Goal: Transaction & Acquisition: Purchase product/service

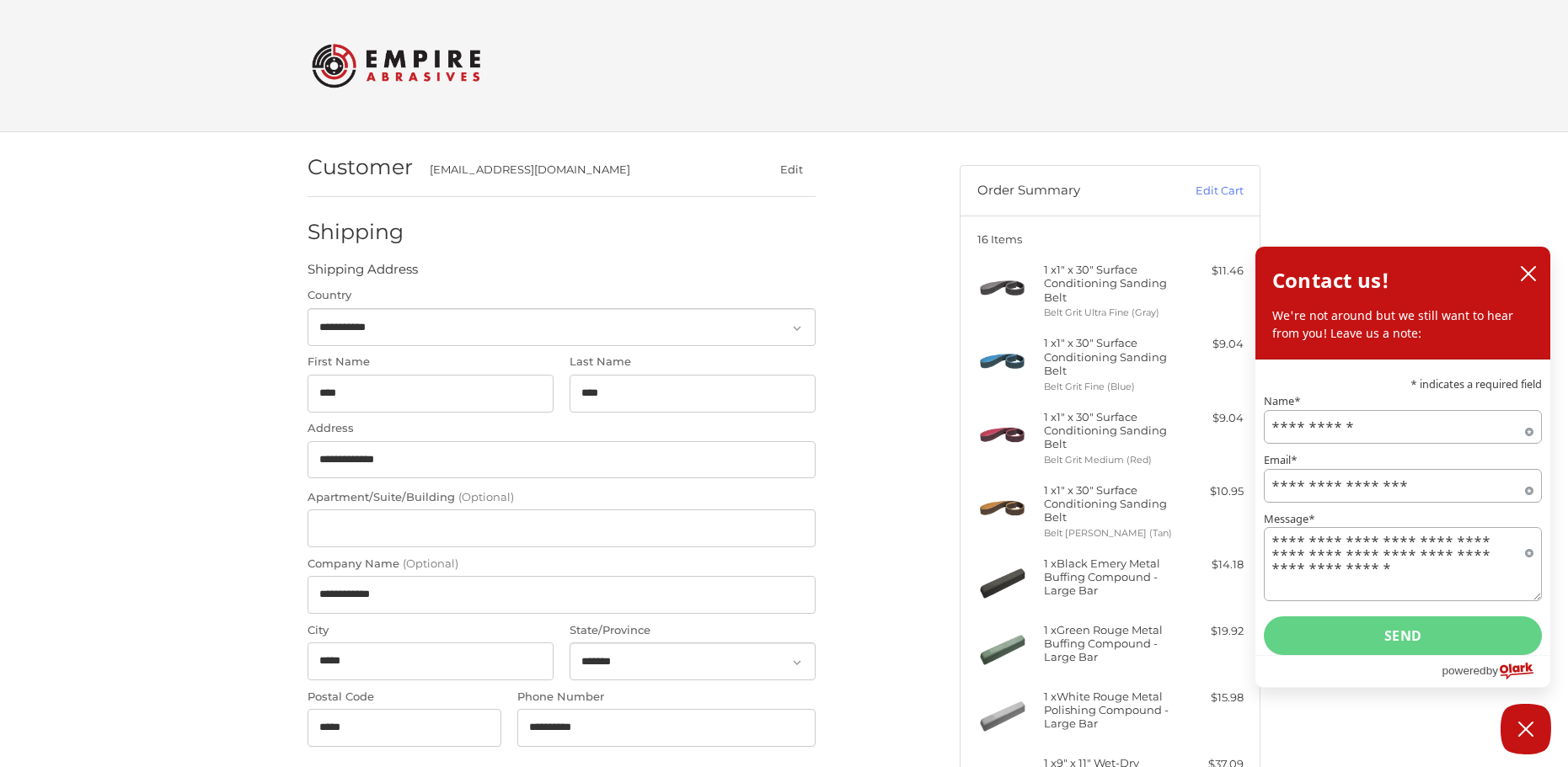
select select "**"
click at [1534, 271] on icon "close chatbox" at bounding box center [1529, 274] width 17 height 17
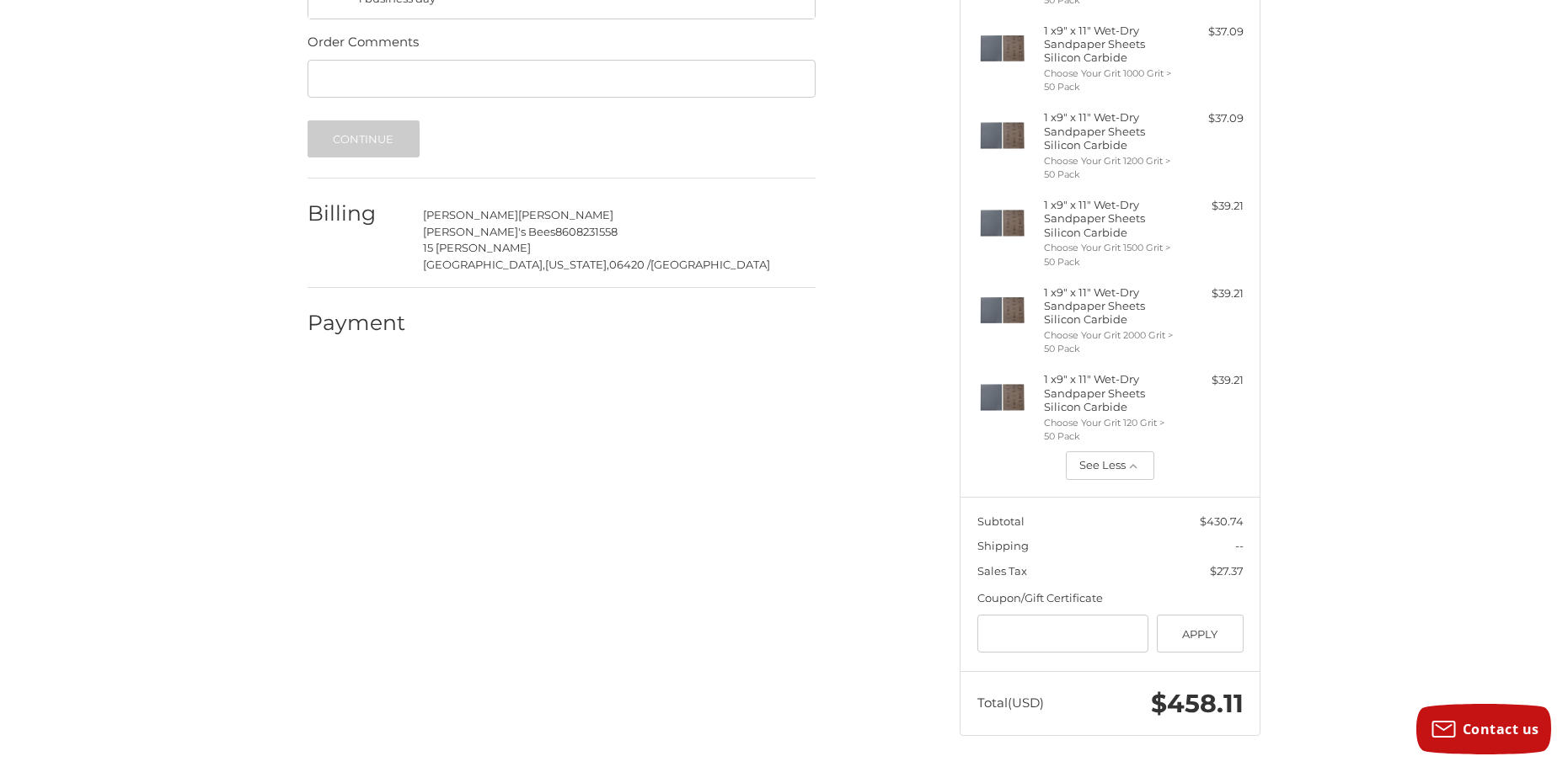
scroll to position [1084, 0]
click at [1006, 630] on input "Gift Certificate or Coupon Code" at bounding box center [1063, 632] width 172 height 37
type input "*********"
click at [1186, 636] on button "Apply" at bounding box center [1200, 632] width 86 height 37
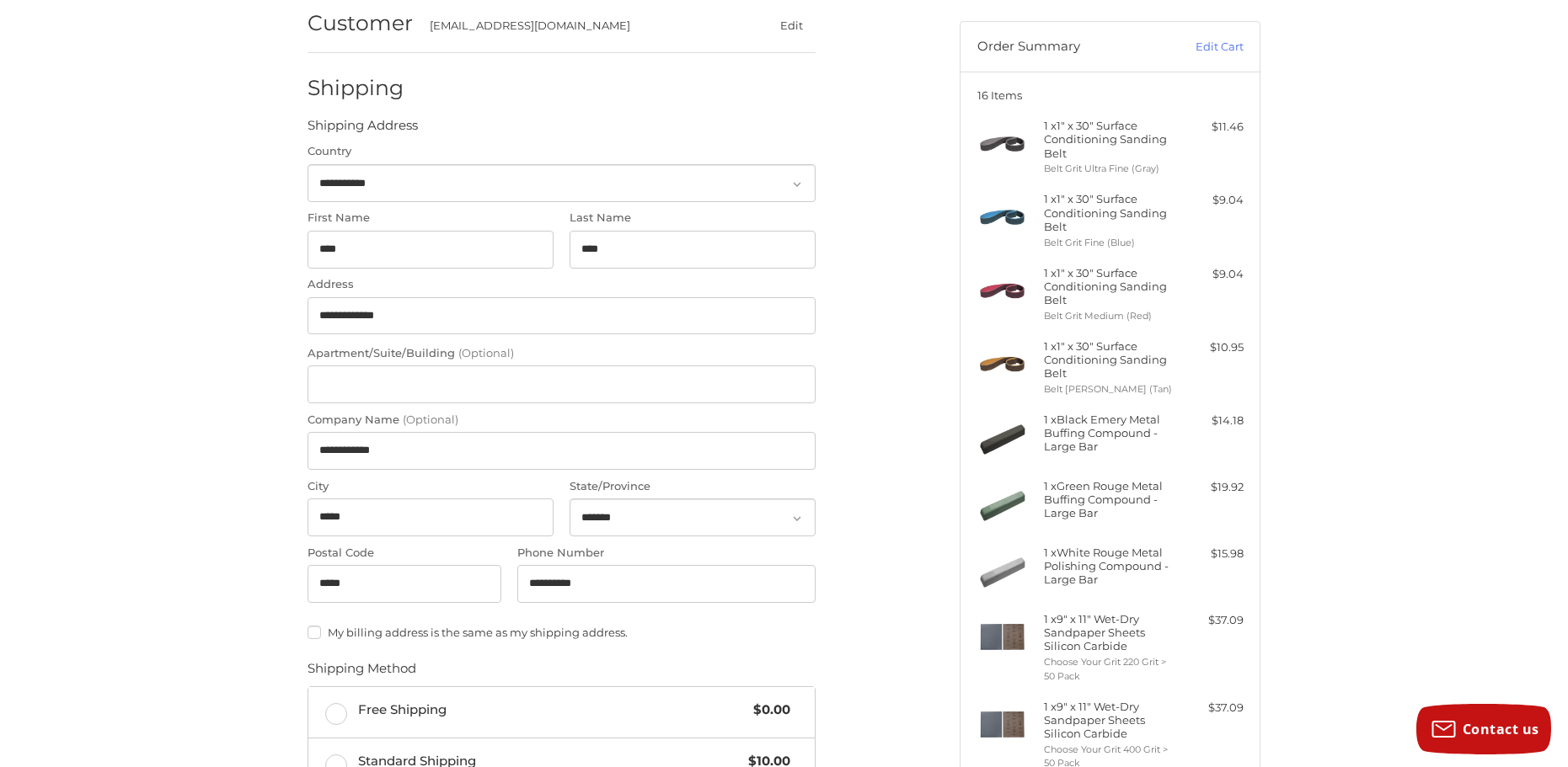
scroll to position [0, 0]
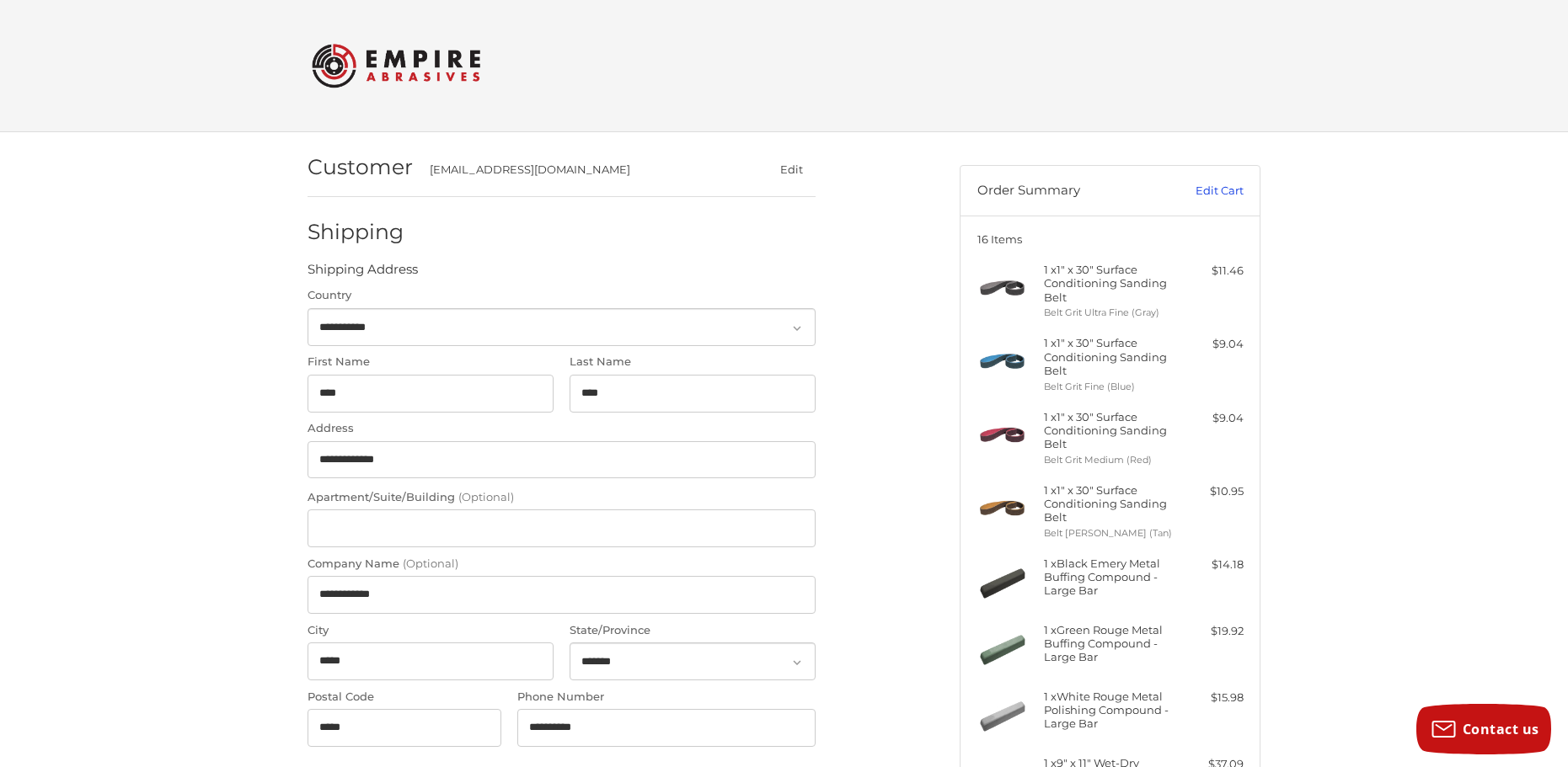
click at [1219, 192] on link "Edit Cart" at bounding box center [1200, 191] width 85 height 17
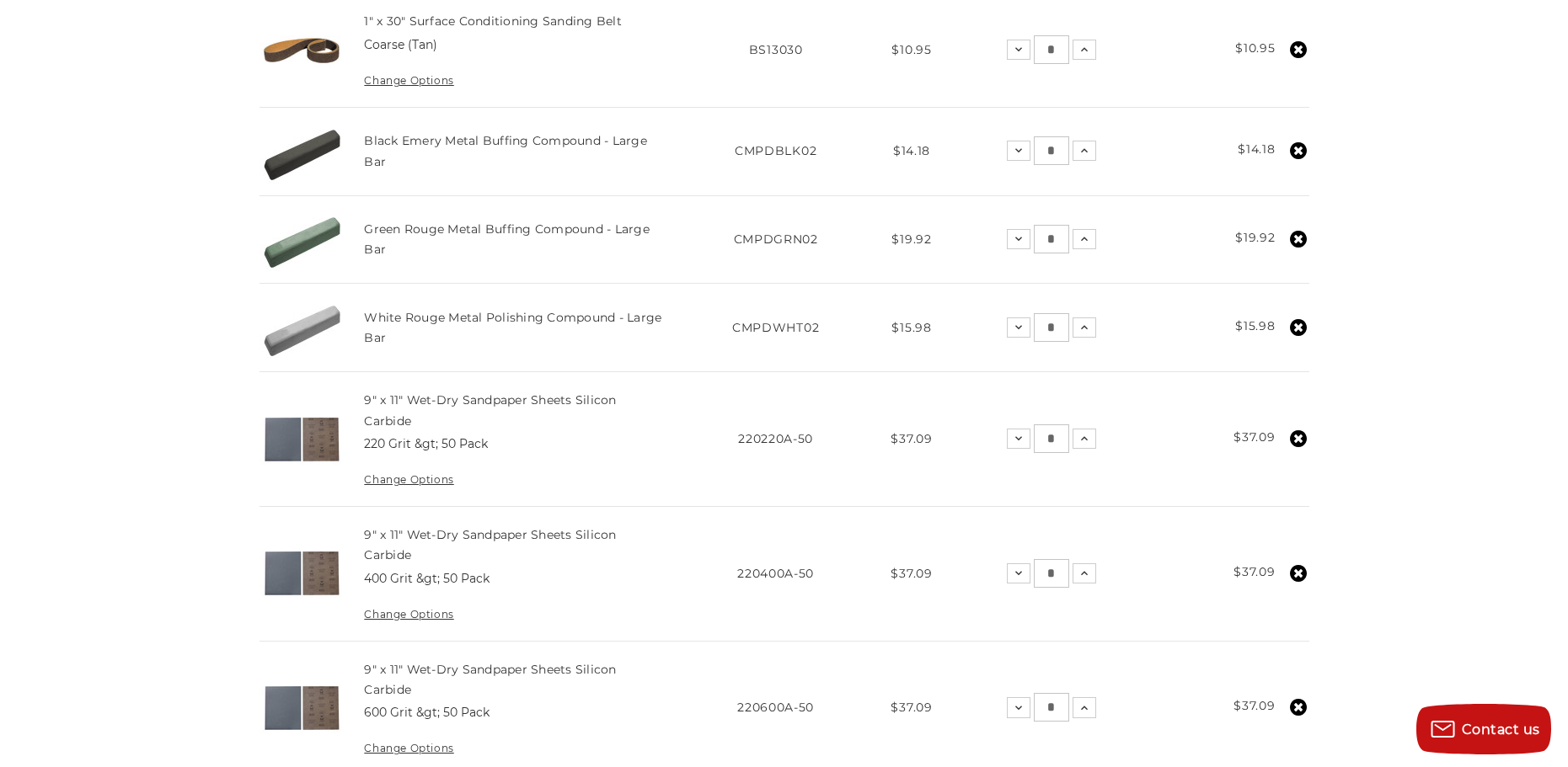
scroll to position [842, 0]
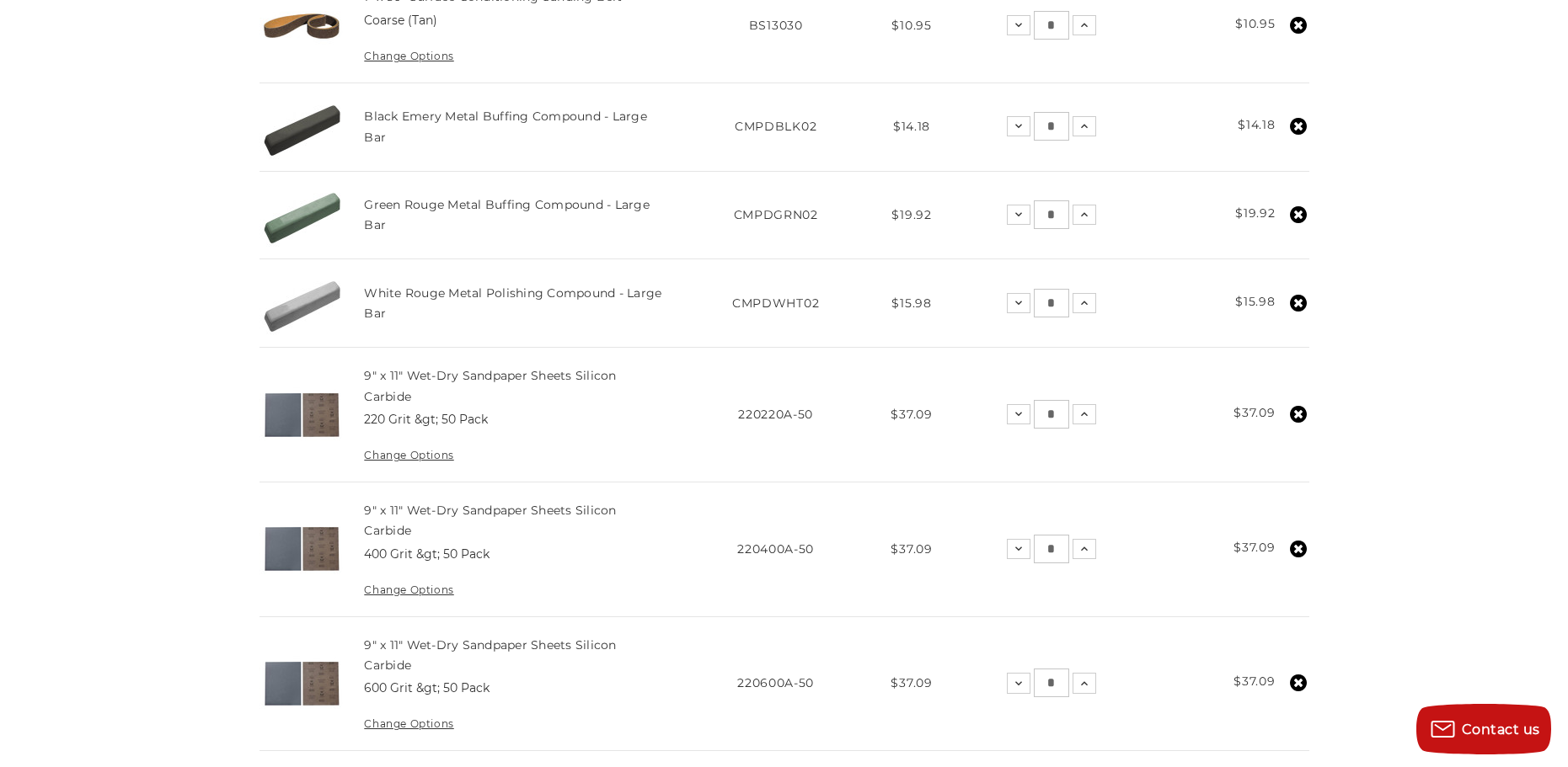
click at [1295, 410] on use at bounding box center [1298, 415] width 17 height 17
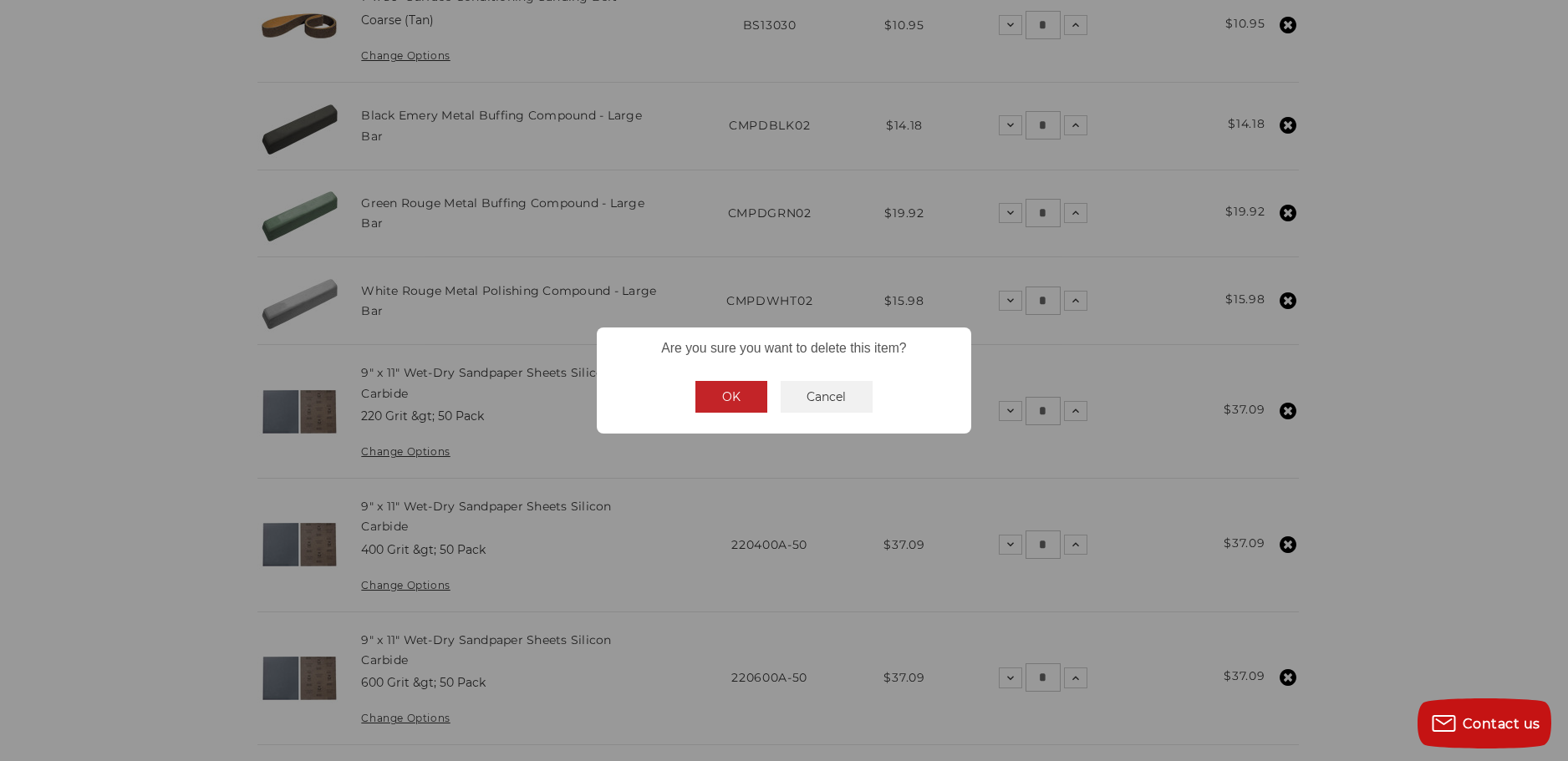
click at [749, 402] on button "OK" at bounding box center [731, 396] width 71 height 31
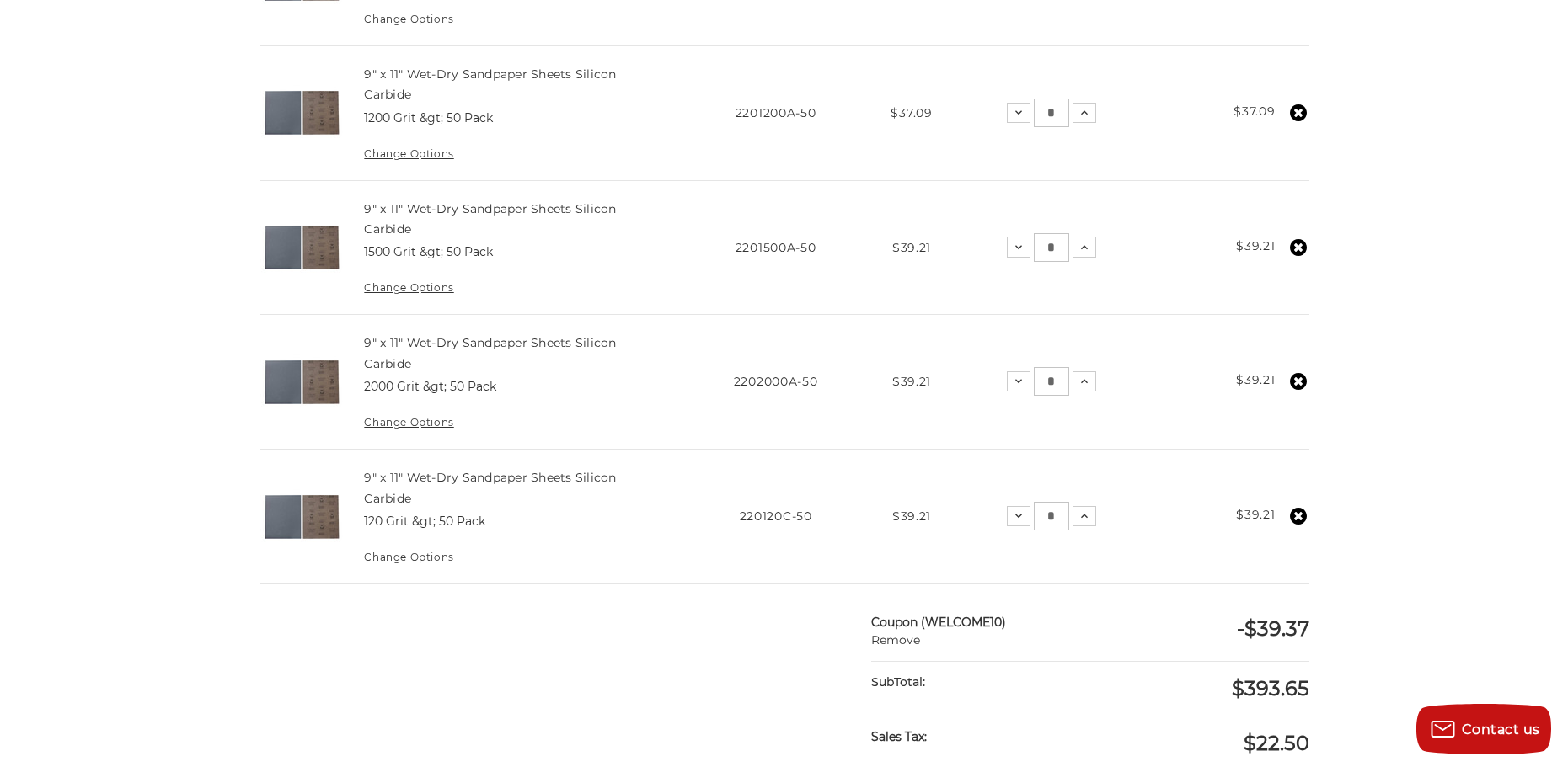
scroll to position [1685, 0]
click at [1295, 512] on icon at bounding box center [1298, 514] width 17 height 17
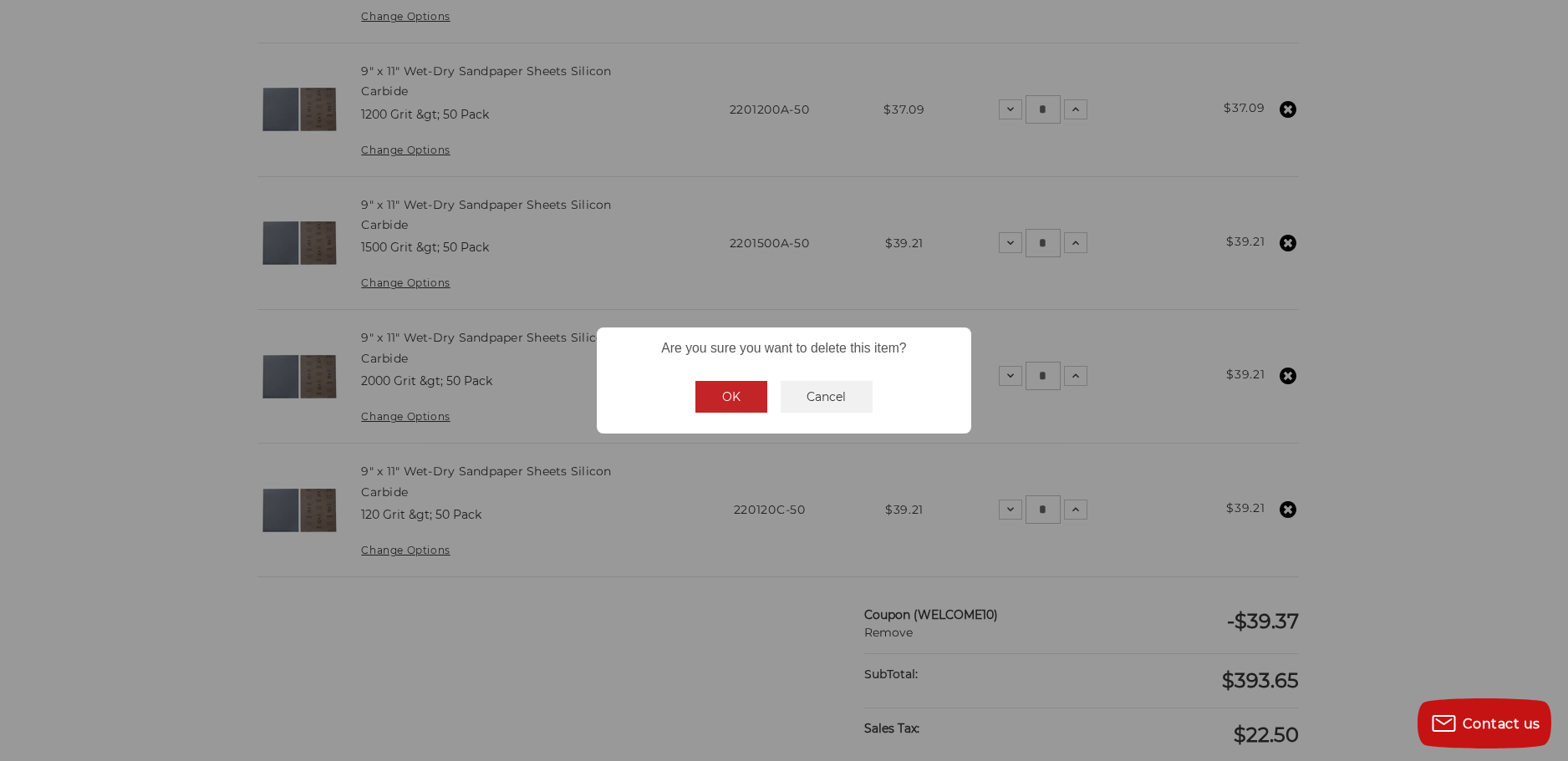
click at [745, 394] on button "OK" at bounding box center [731, 396] width 71 height 31
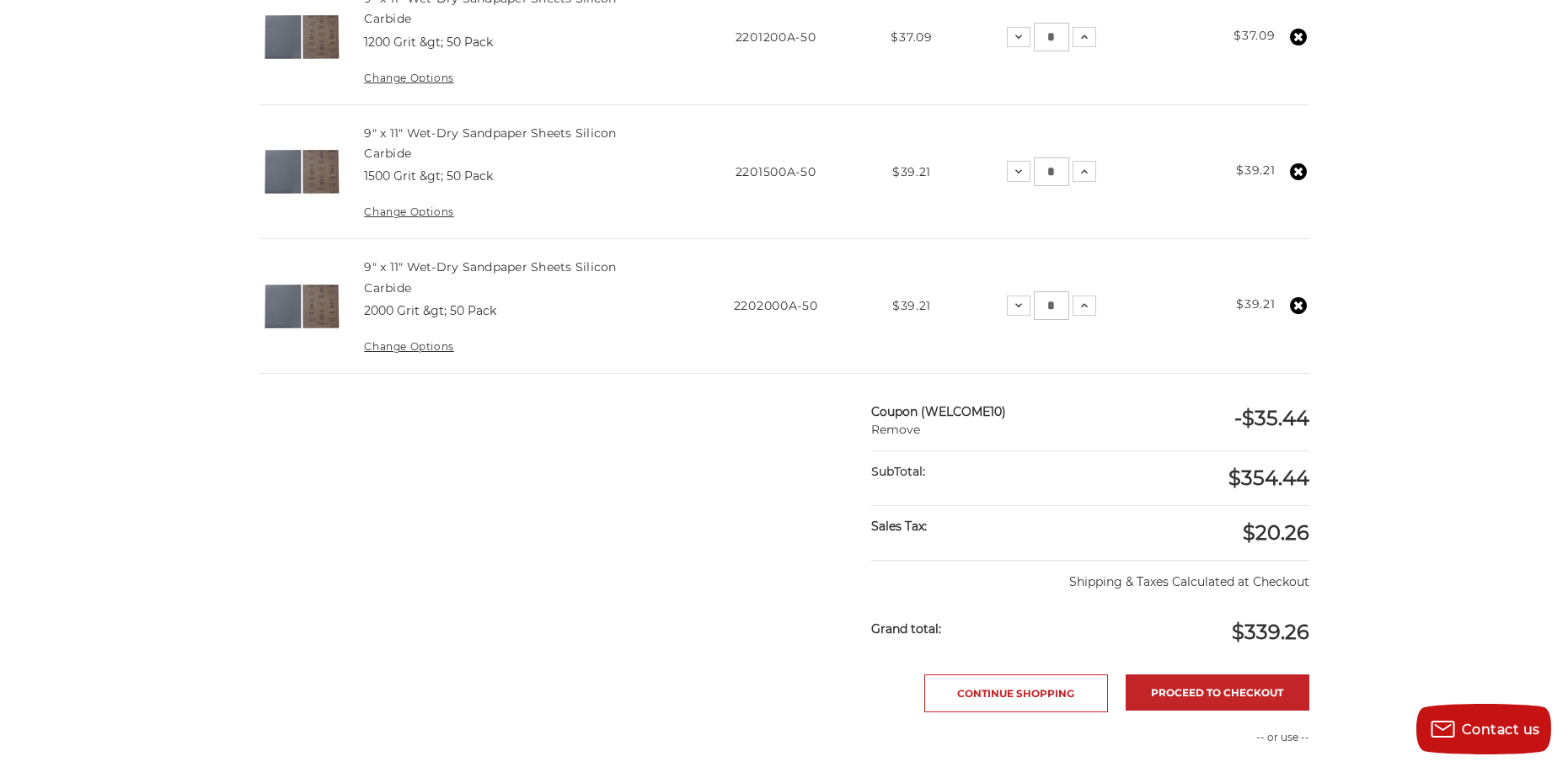
scroll to position [1775, 0]
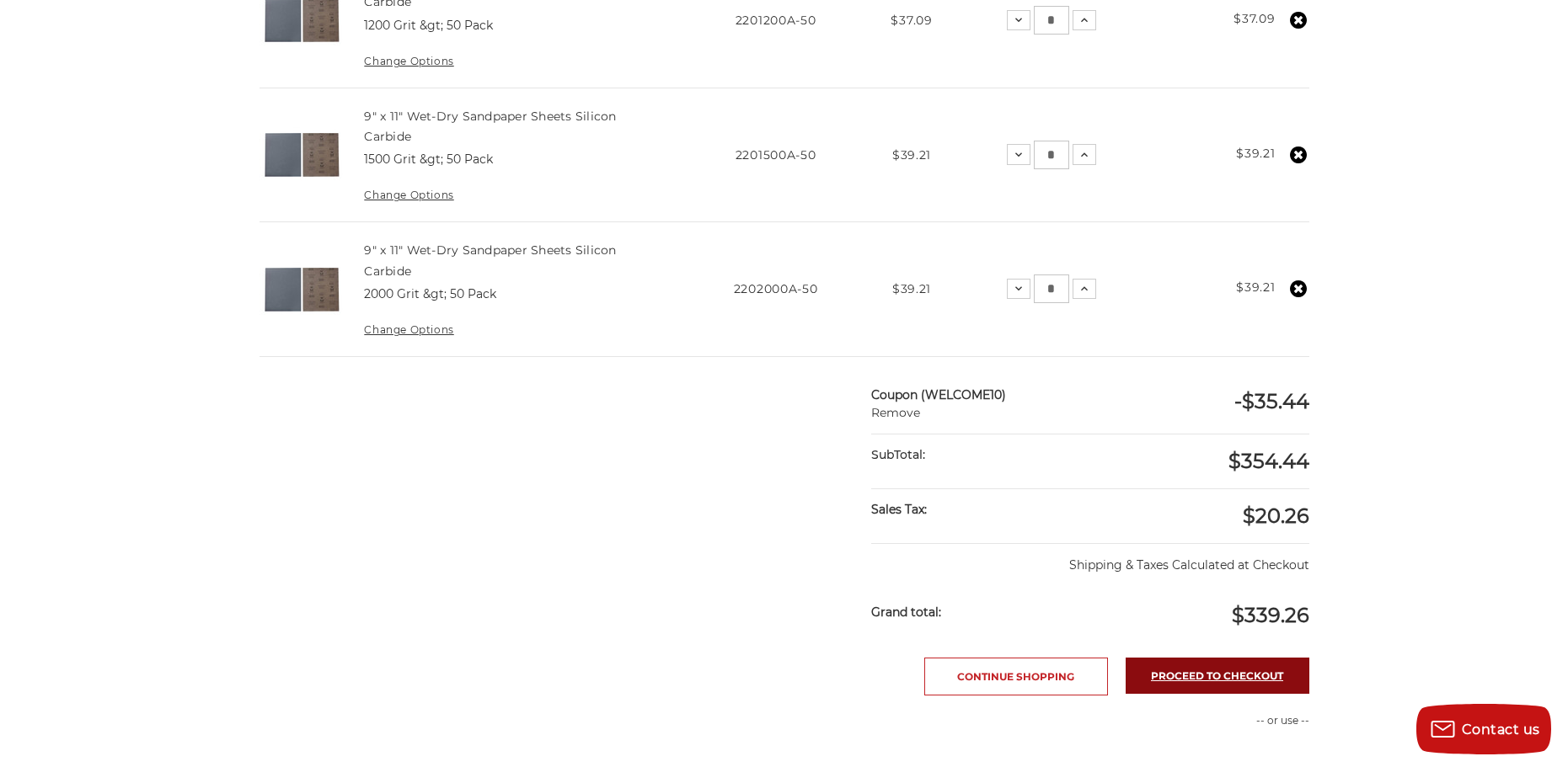
click at [1214, 675] on link "Proceed to checkout" at bounding box center [1217, 676] width 183 height 36
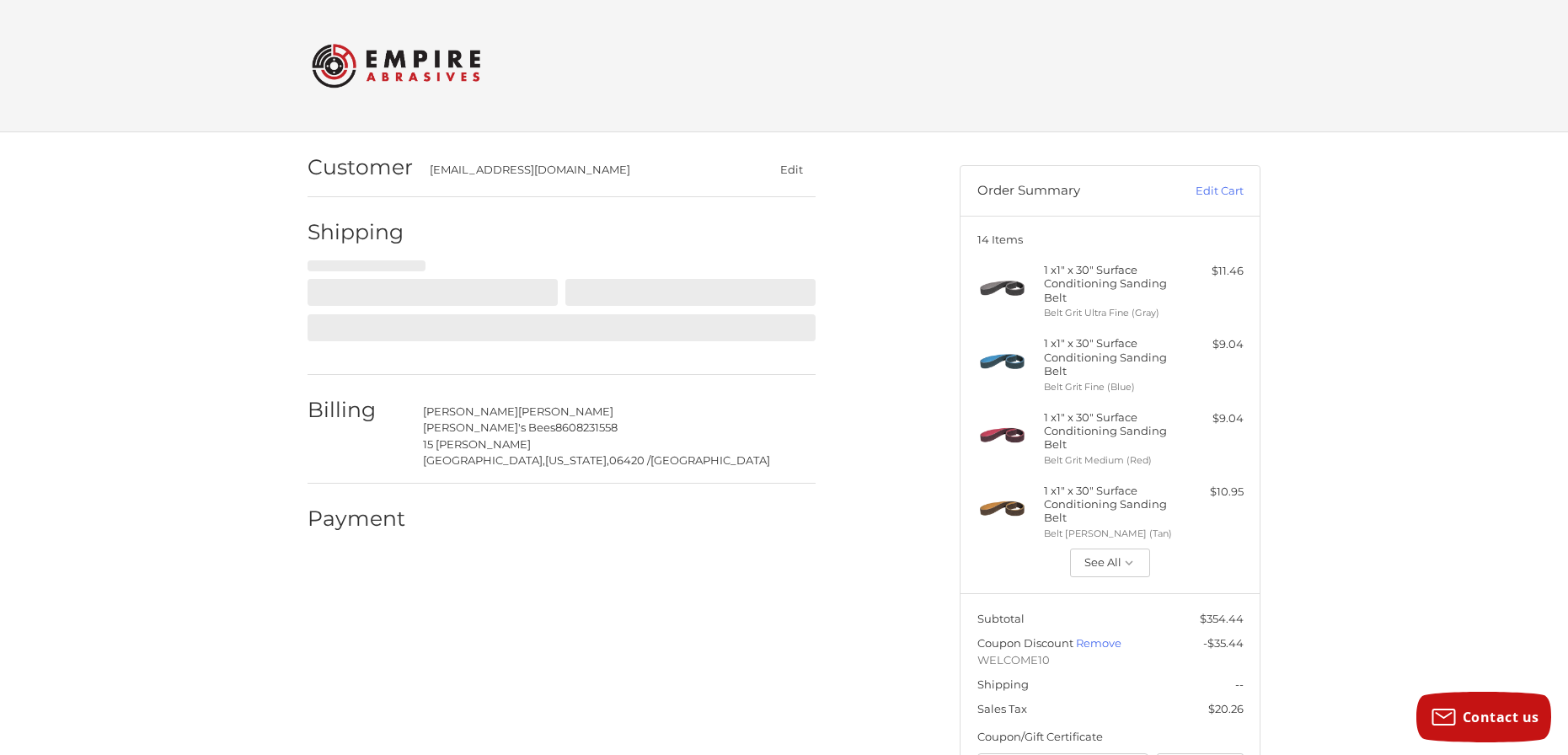
select select "**"
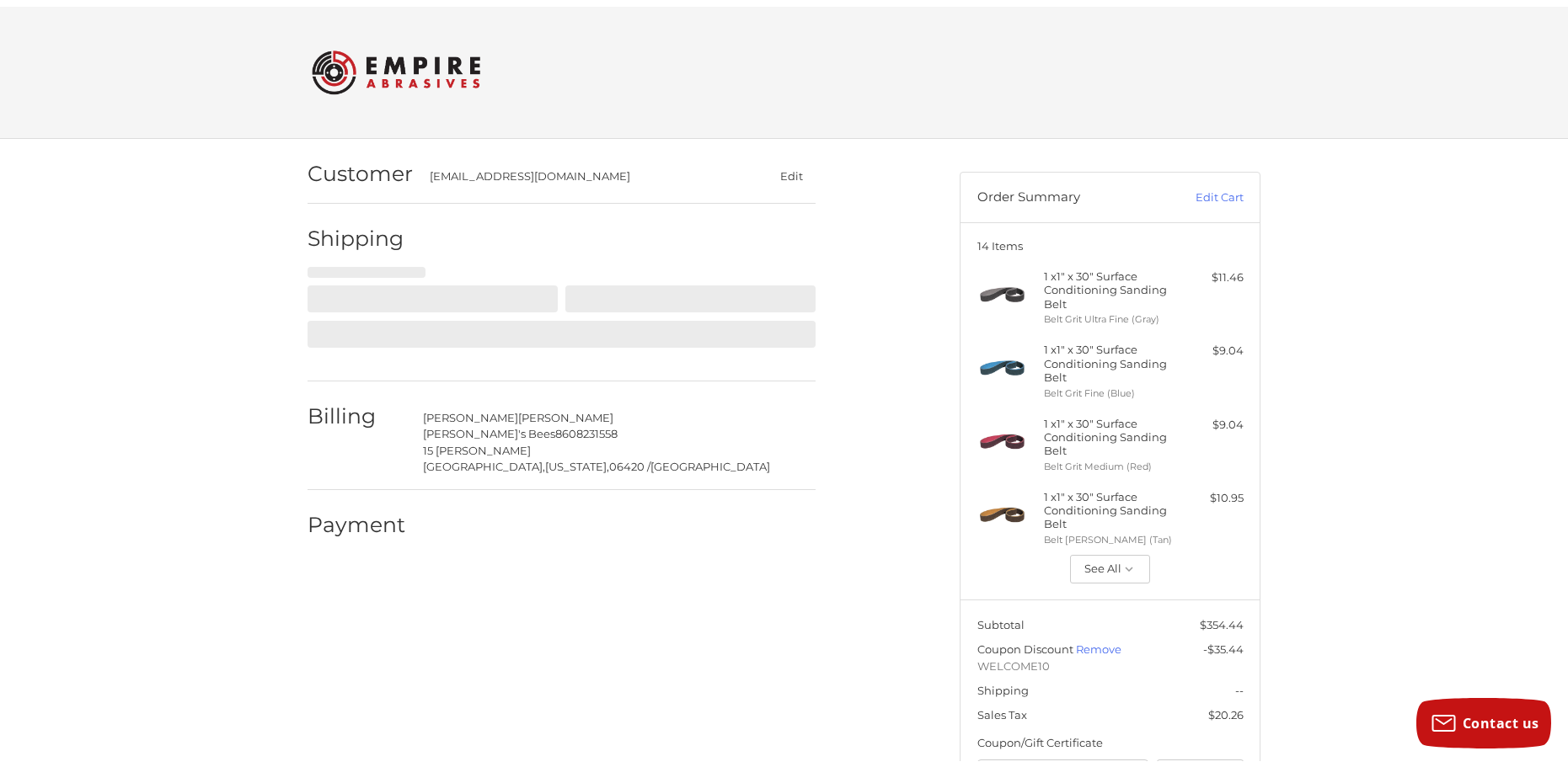
scroll to position [44, 0]
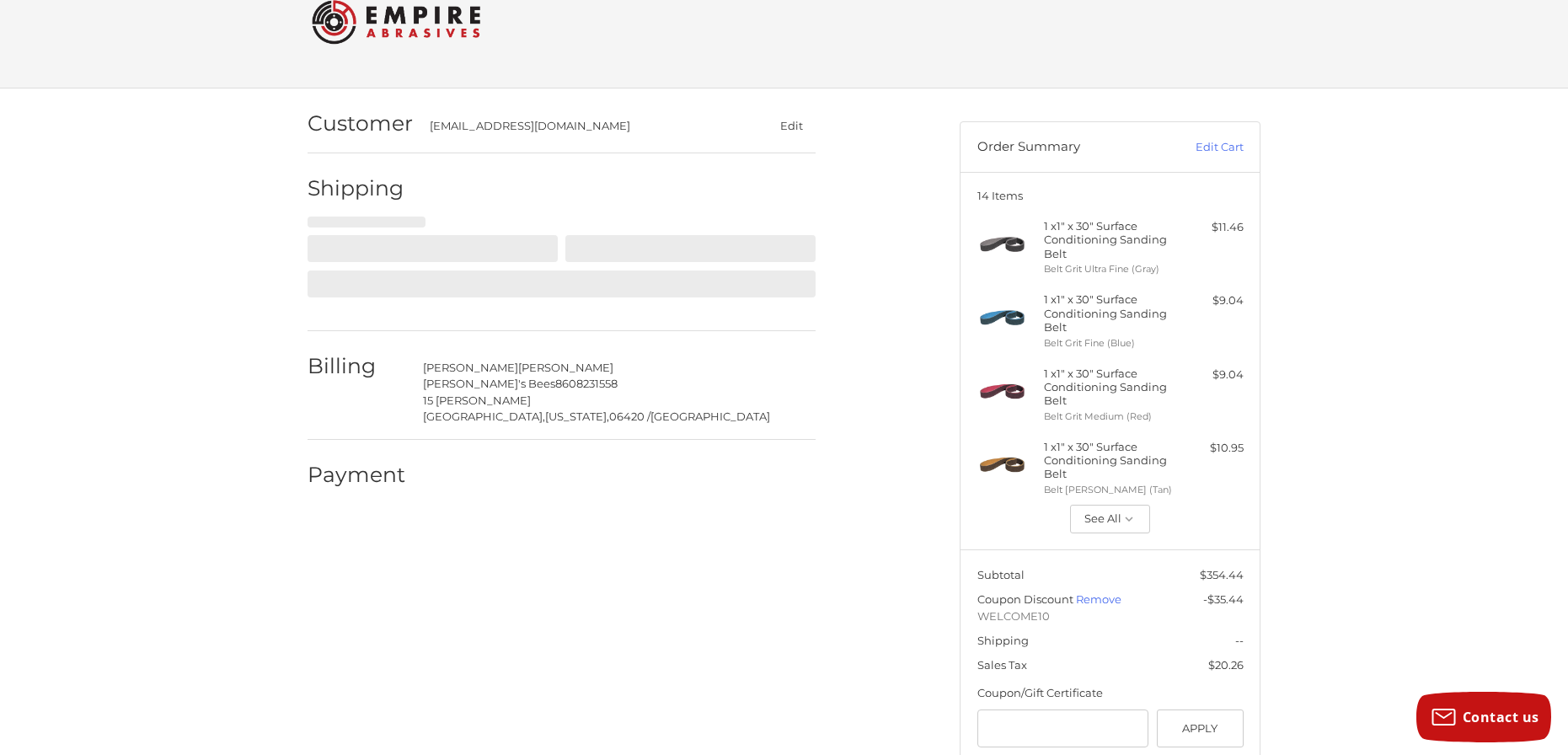
select select "**"
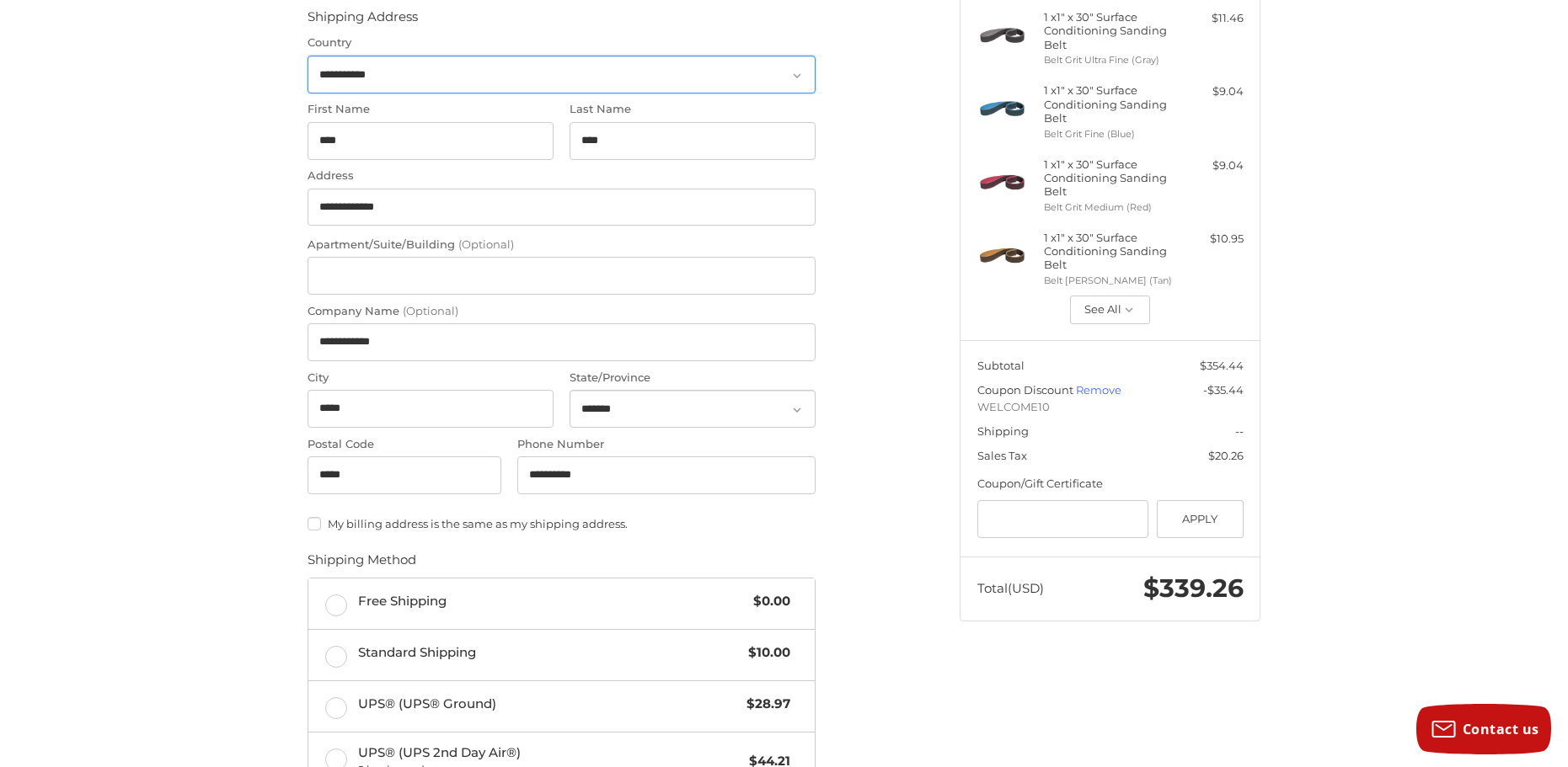
scroll to position [297, 0]
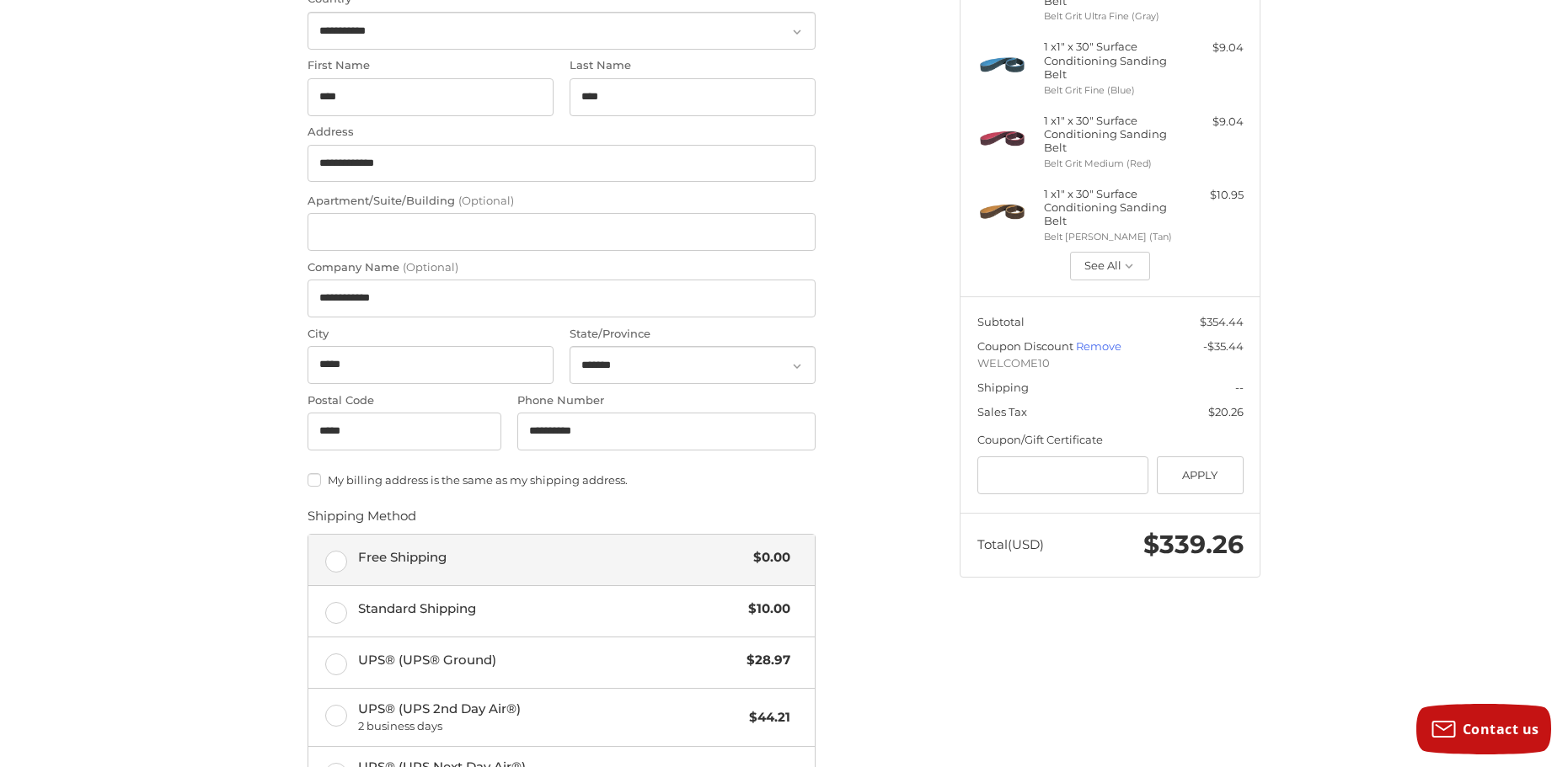
click at [336, 561] on label "Free Shipping $0.00" at bounding box center [561, 560] width 506 height 51
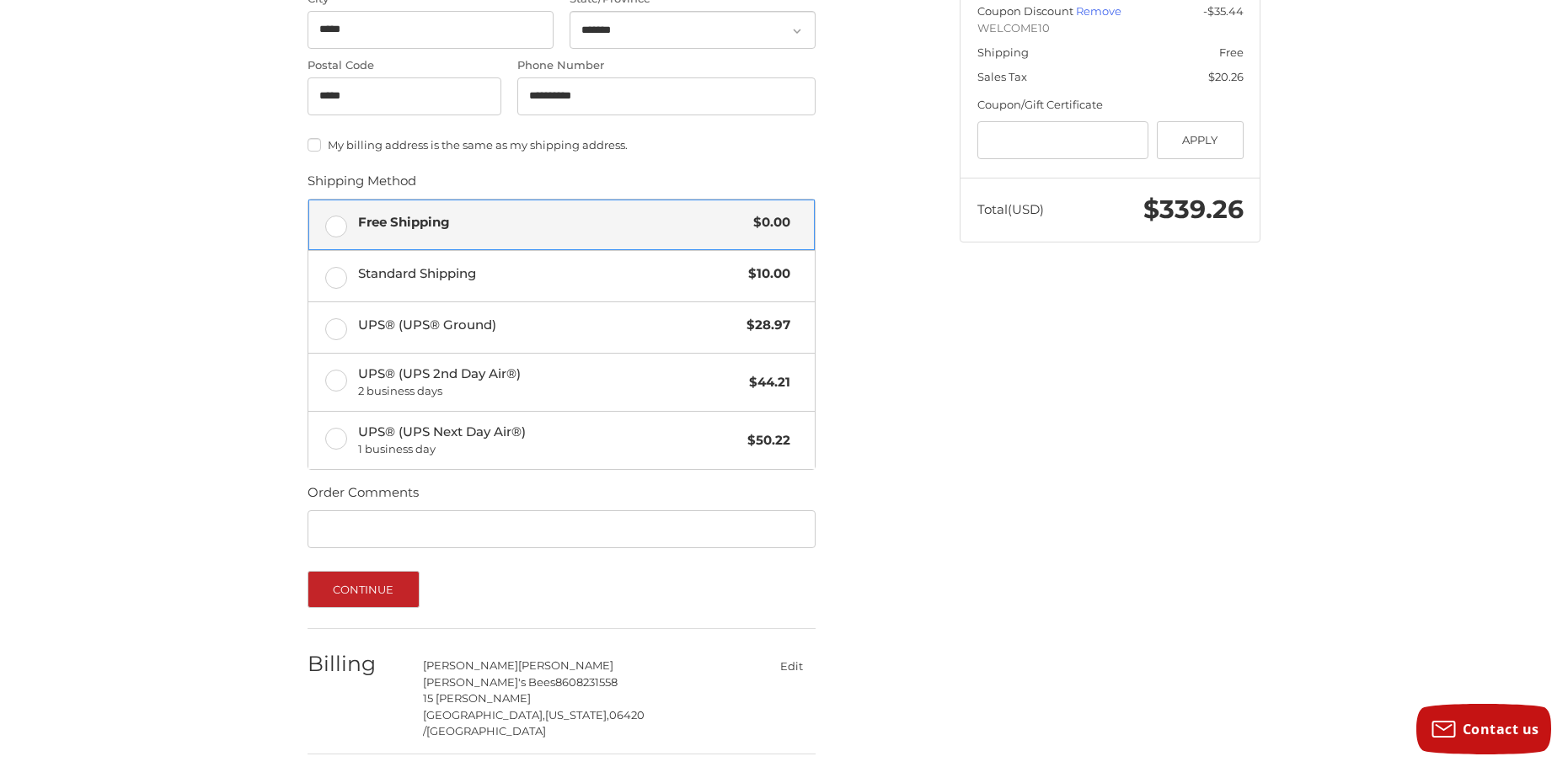
scroll to position [634, 0]
click at [348, 591] on button "Continue" at bounding box center [363, 587] width 112 height 37
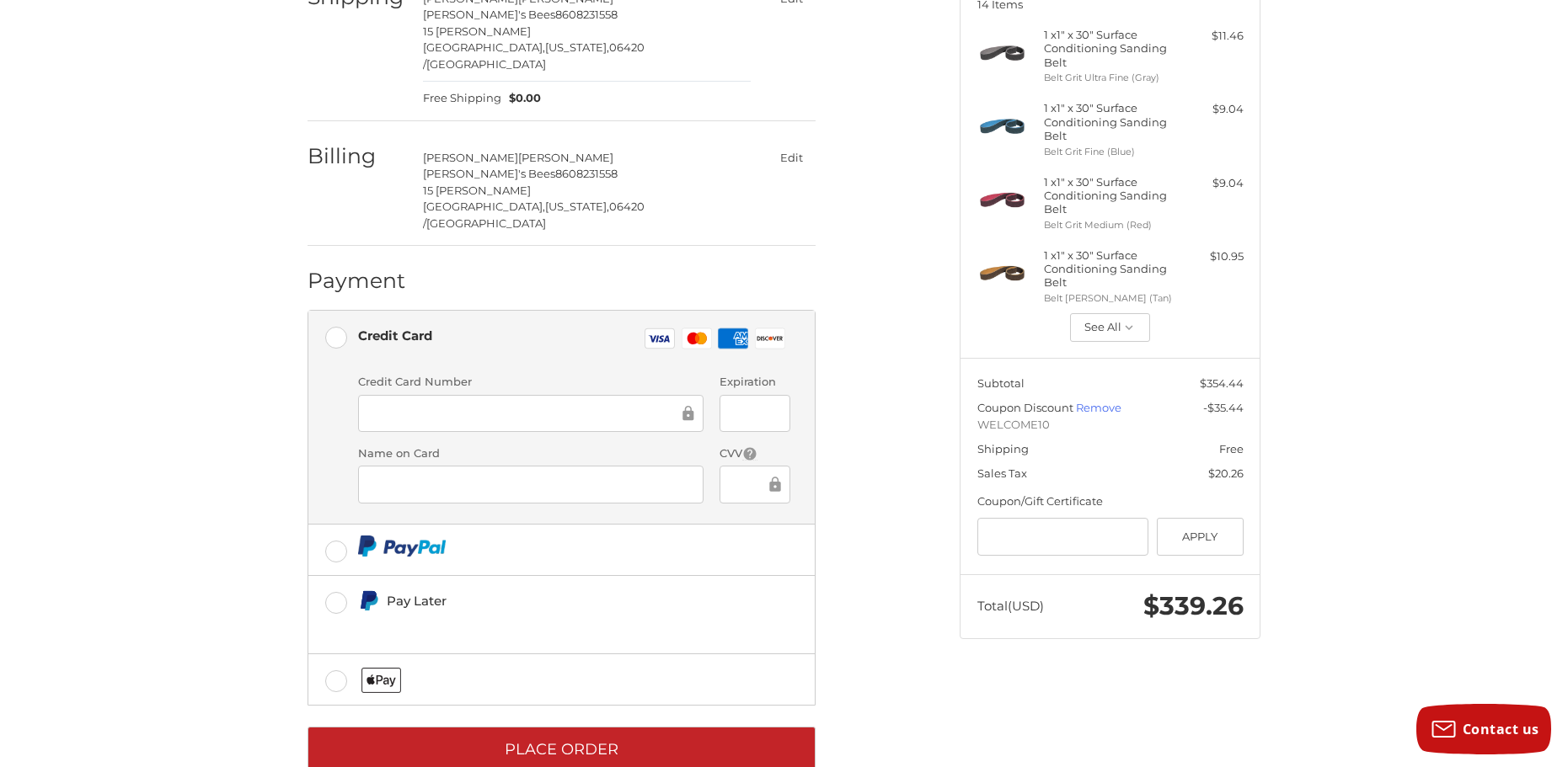
scroll to position [244, 0]
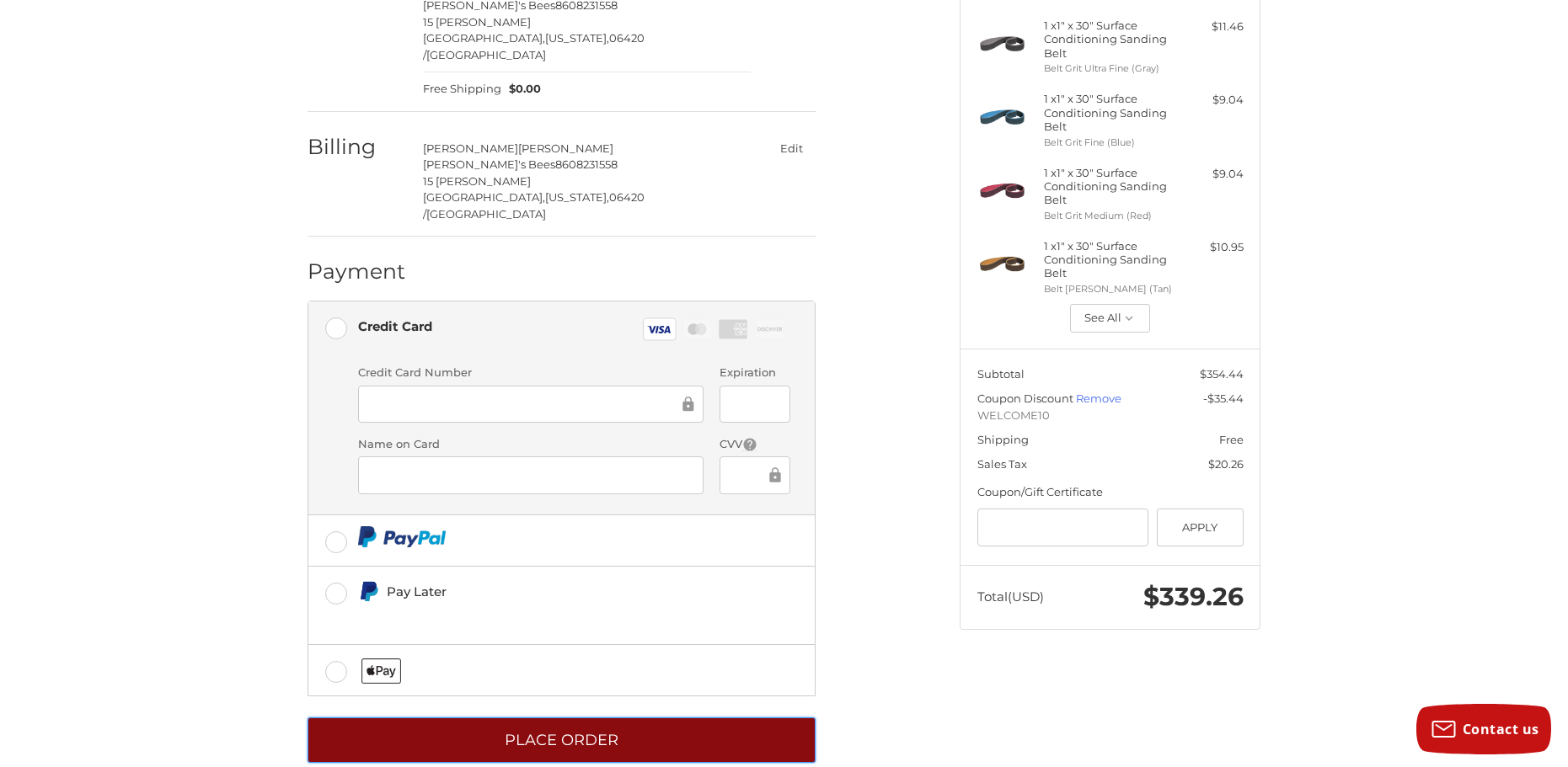
click at [519, 718] on button "Place Order" at bounding box center [561, 741] width 508 height 46
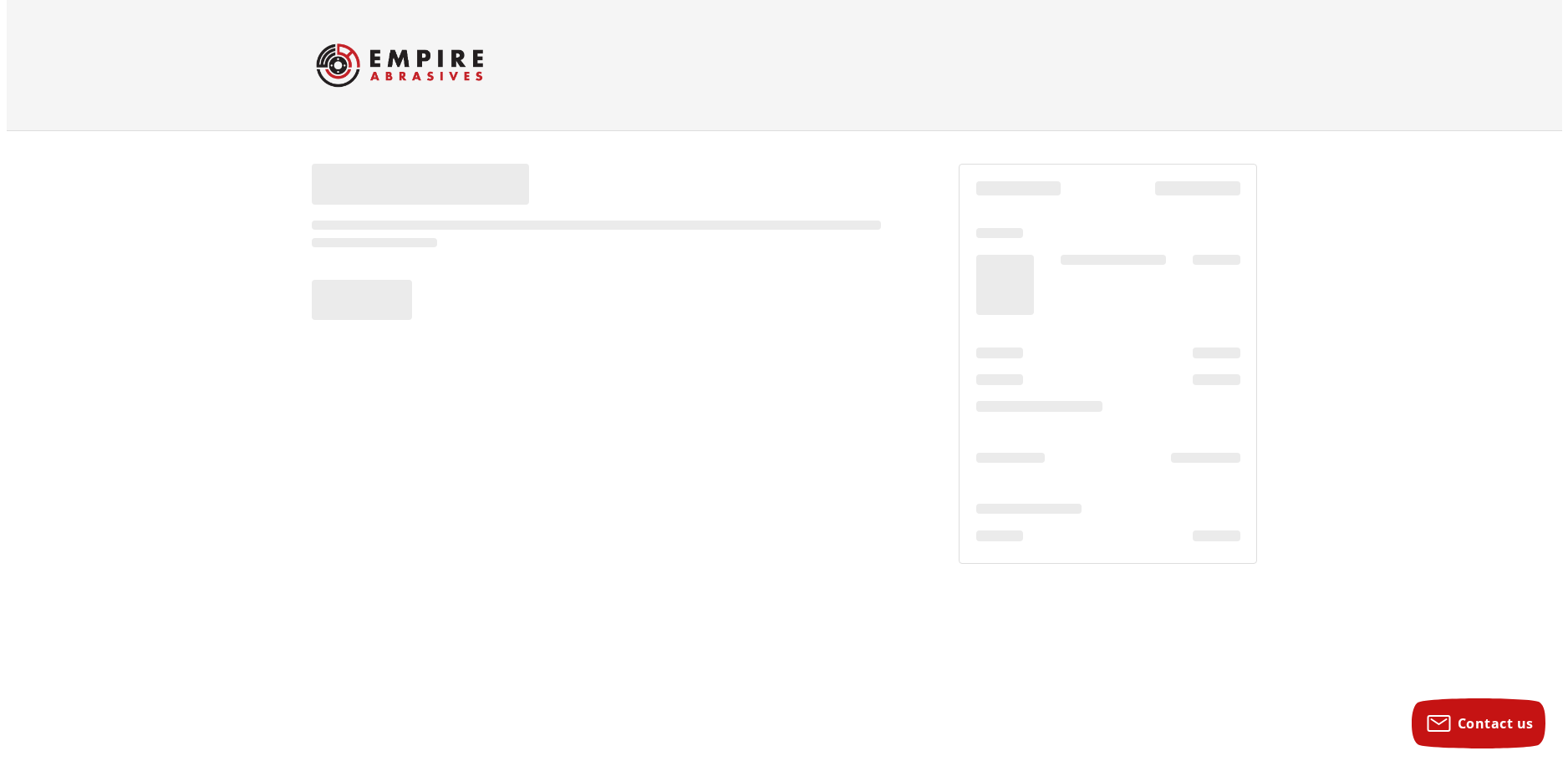
scroll to position [0, 0]
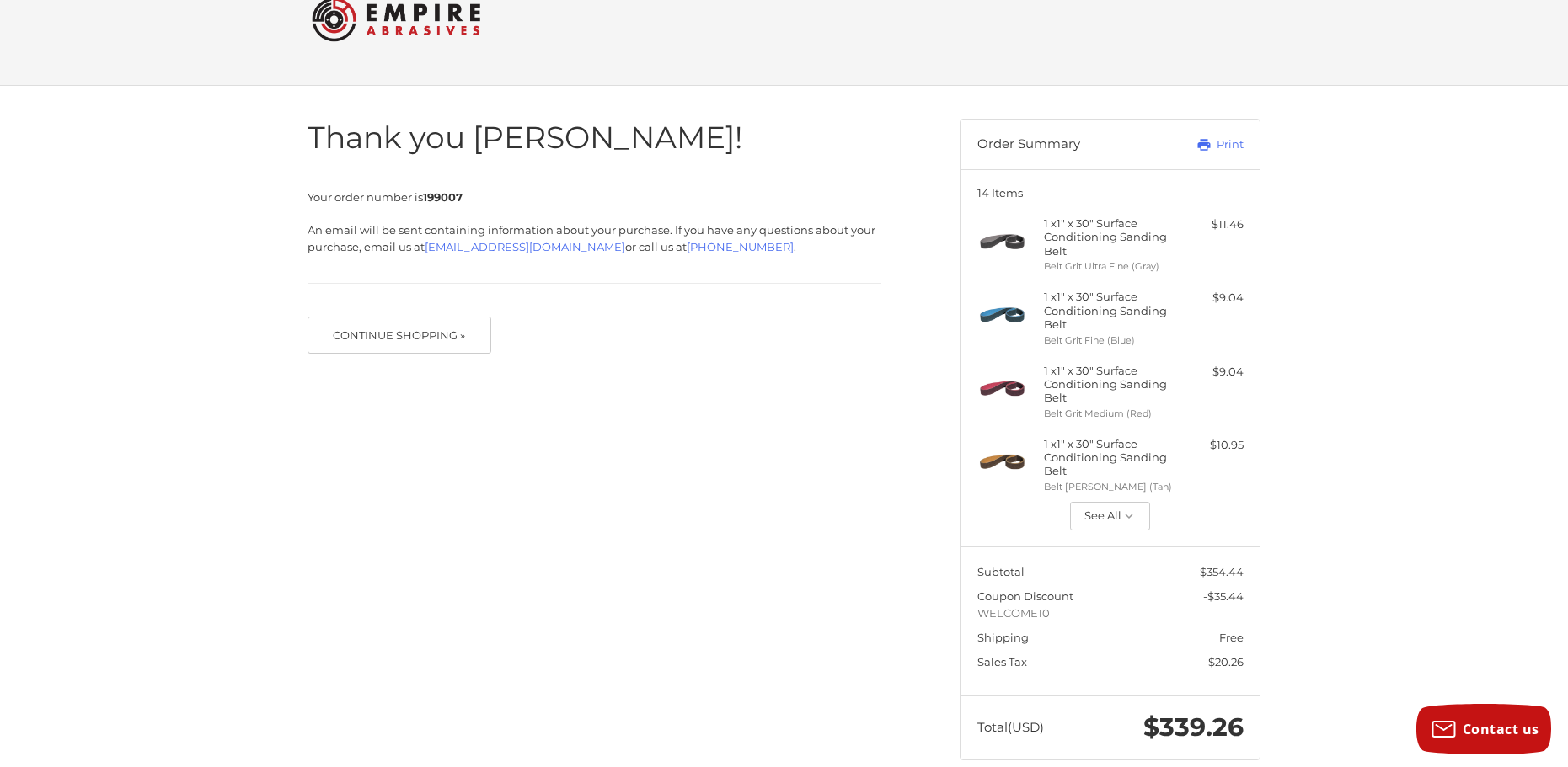
scroll to position [72, 0]
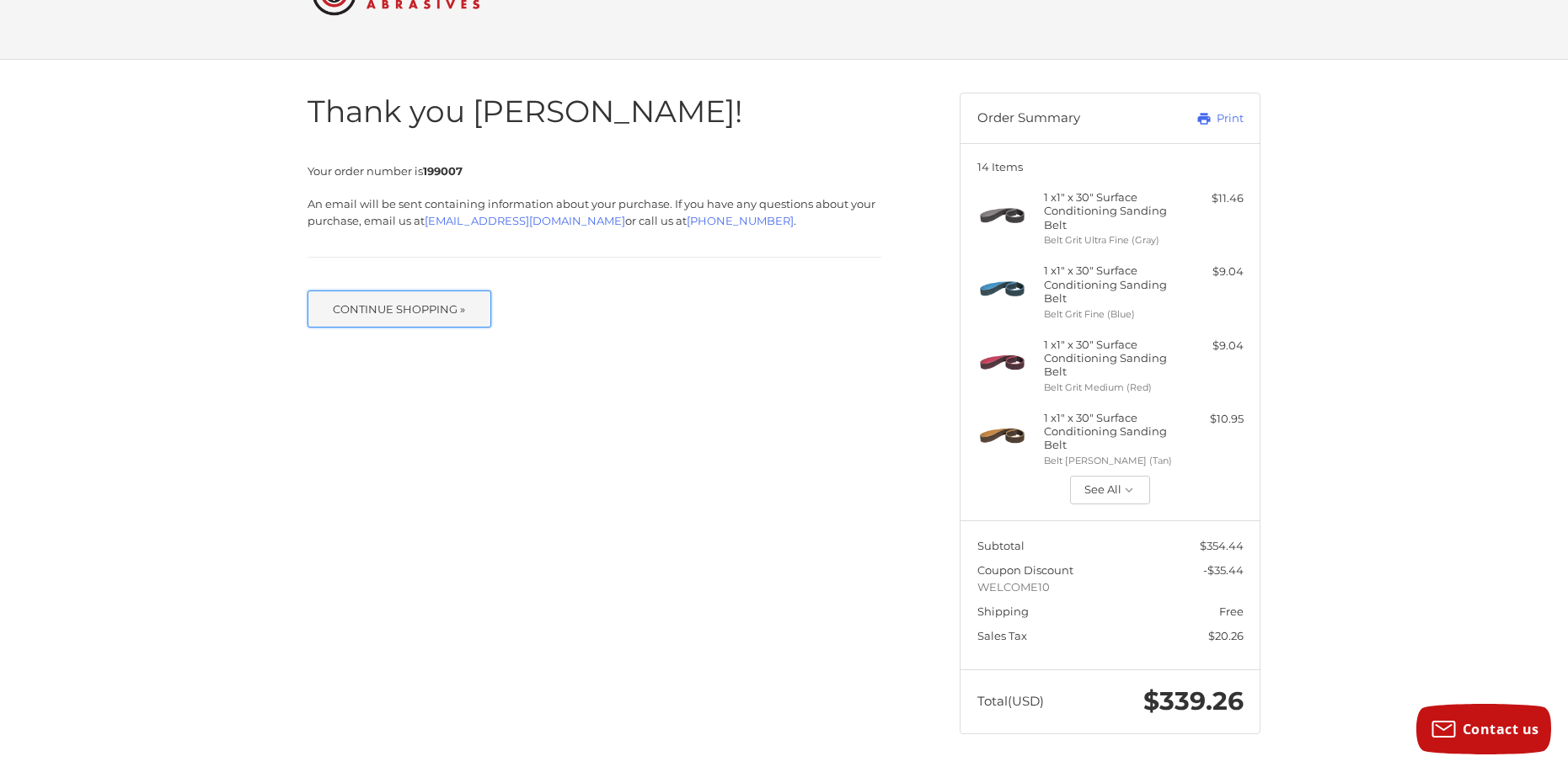
click at [402, 313] on button "Continue Shopping »" at bounding box center [398, 309] width 183 height 37
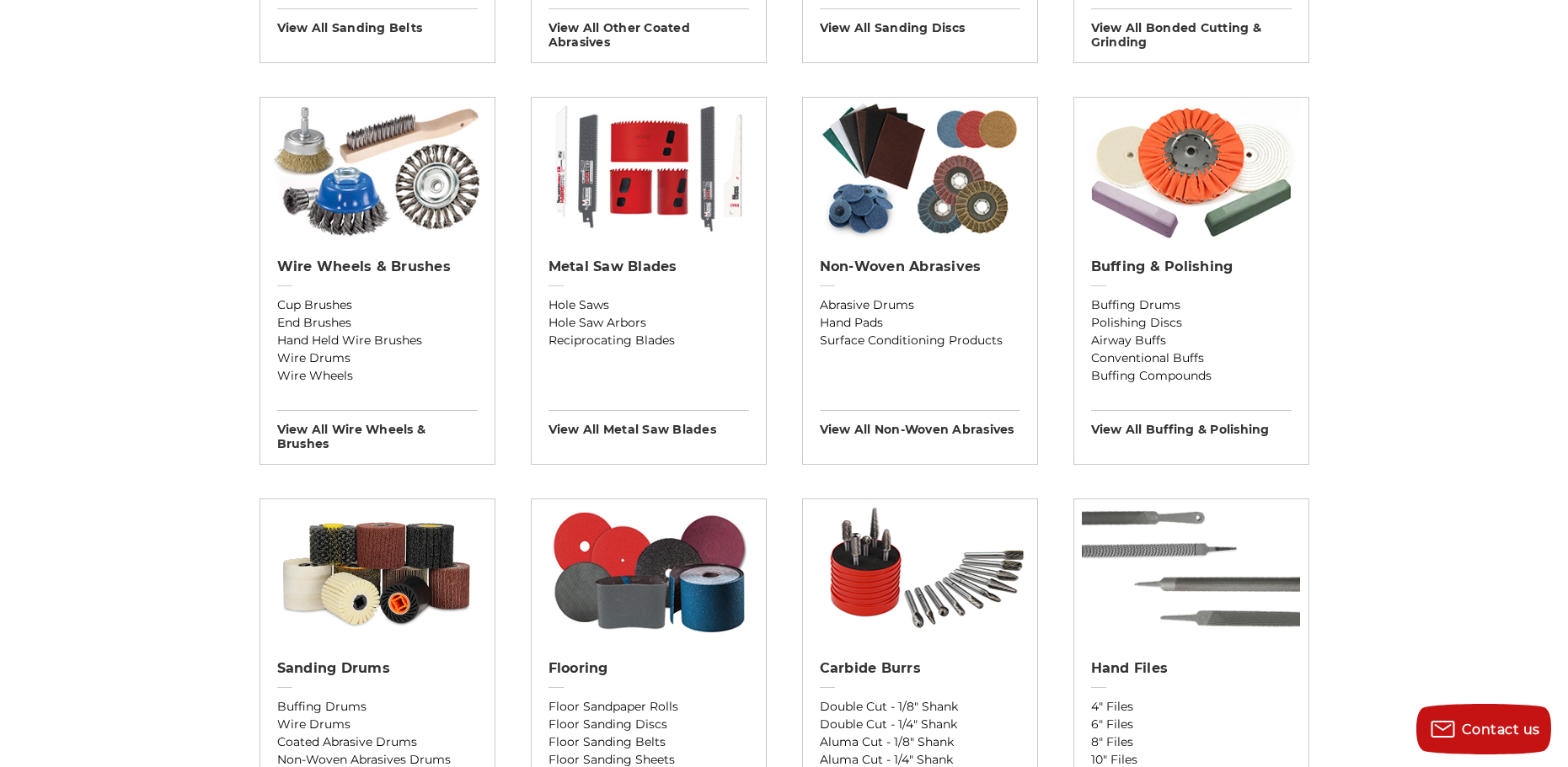
scroll to position [1011, 0]
